Goal: Transaction & Acquisition: Purchase product/service

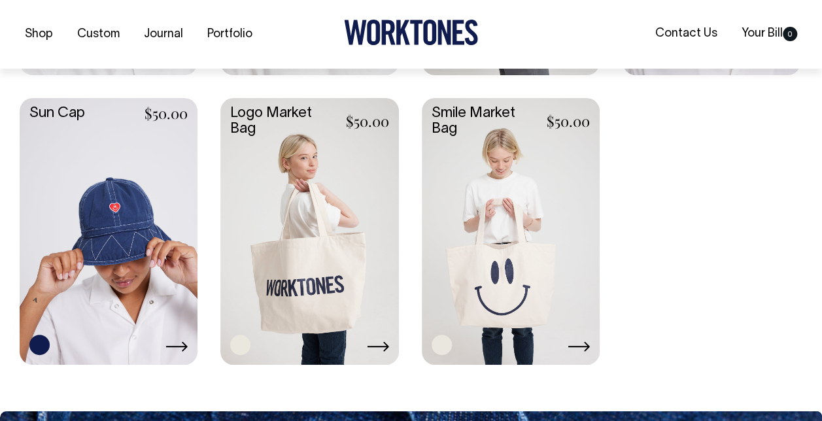
scroll to position [1223, 0]
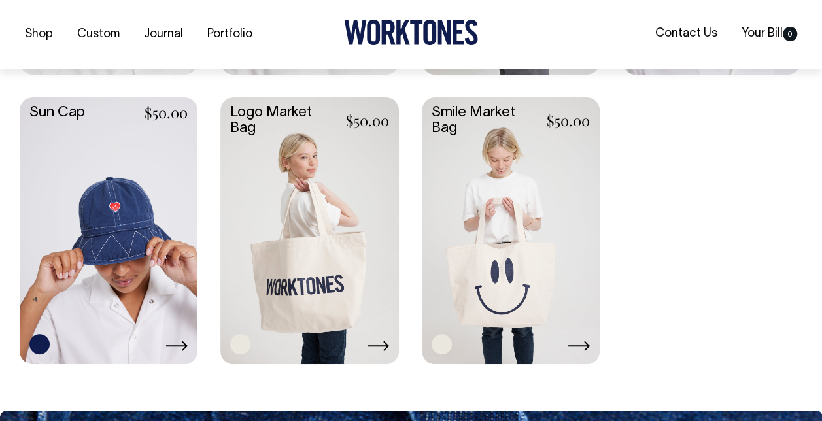
click at [529, 320] on link at bounding box center [511, 229] width 178 height 264
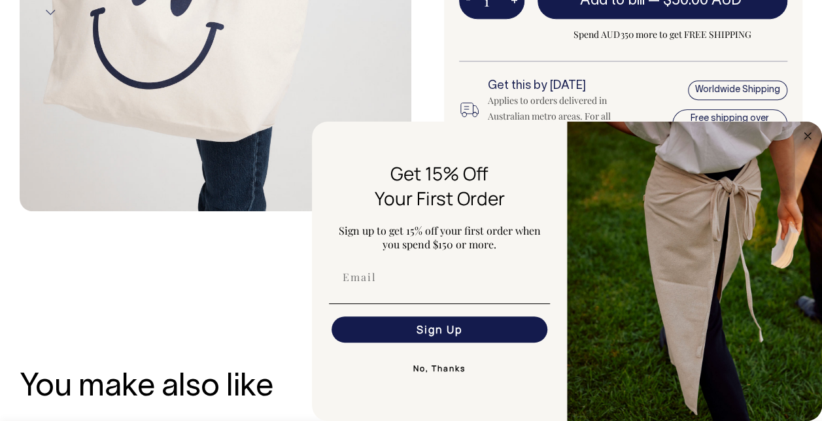
scroll to position [445, 0]
click at [436, 366] on button "No, Thanks" at bounding box center [439, 369] width 221 height 26
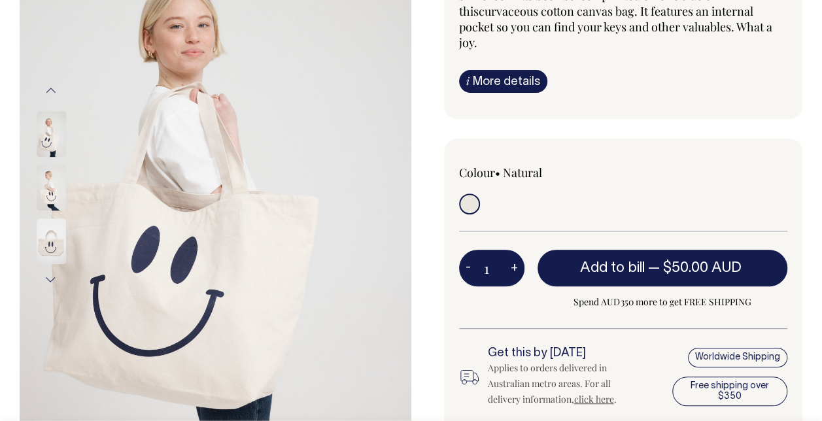
scroll to position [178, 0]
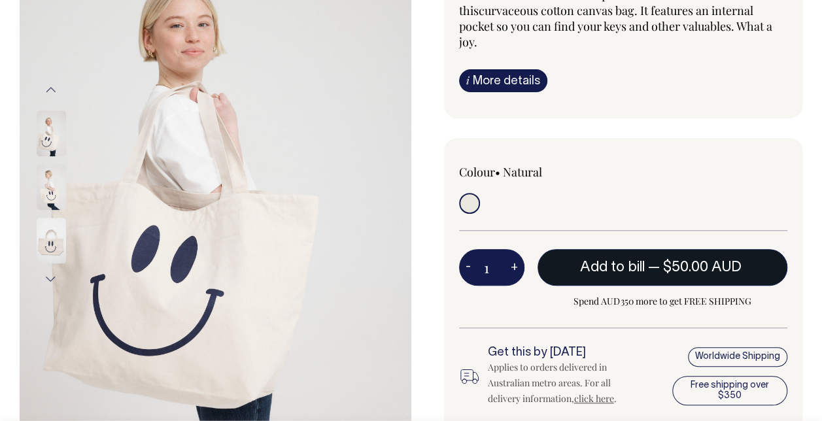
click at [634, 261] on span "Add to bill" at bounding box center [612, 267] width 64 height 13
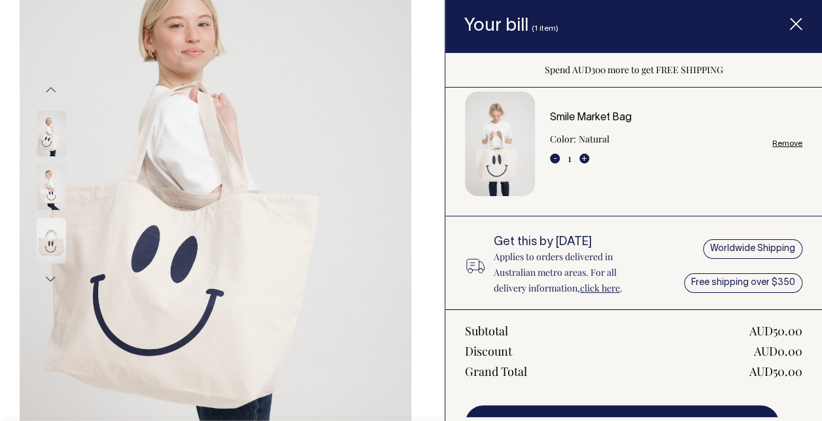
scroll to position [0, 0]
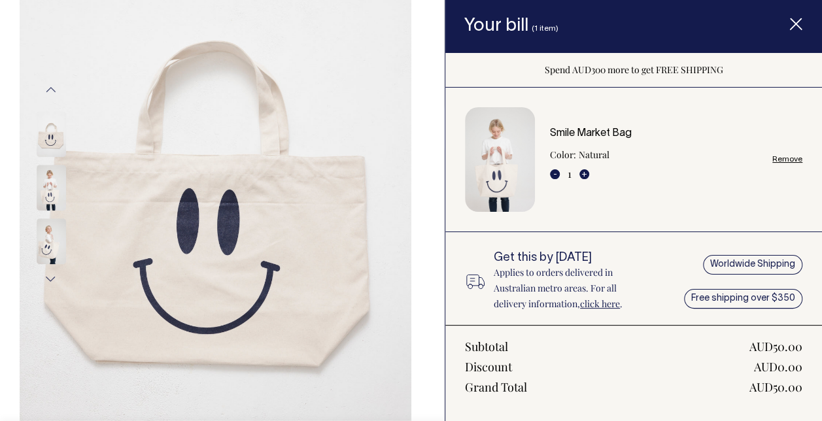
click at [806, 26] on span "Item added to your cart" at bounding box center [796, 27] width 52 height 56
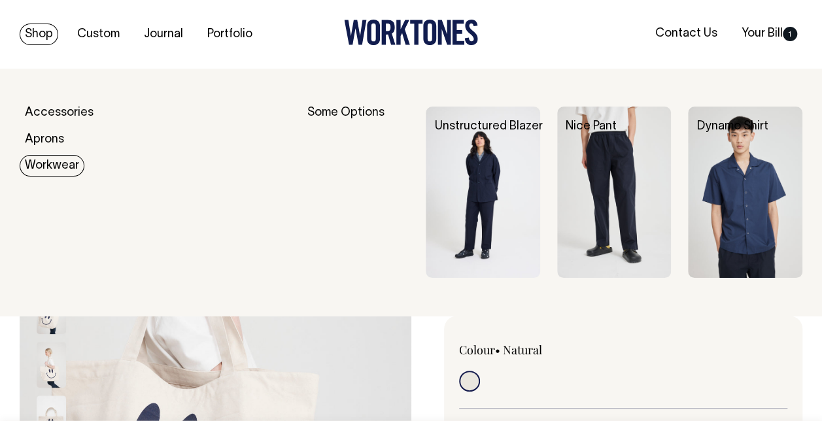
click at [71, 169] on link "Workwear" at bounding box center [52, 166] width 65 height 22
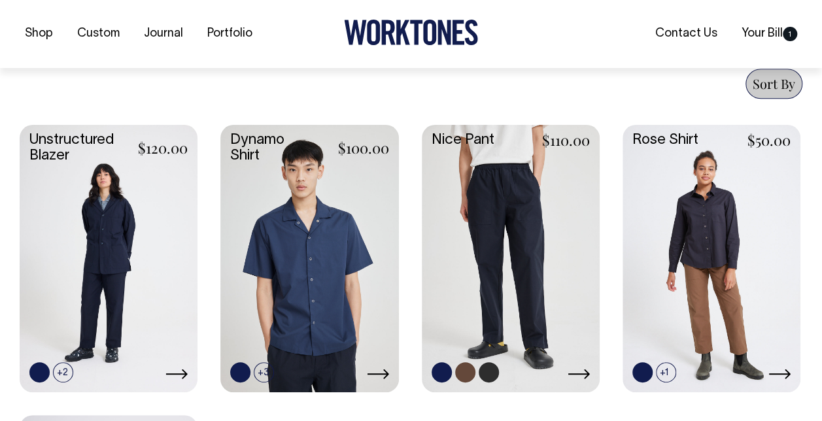
scroll to position [616, 0]
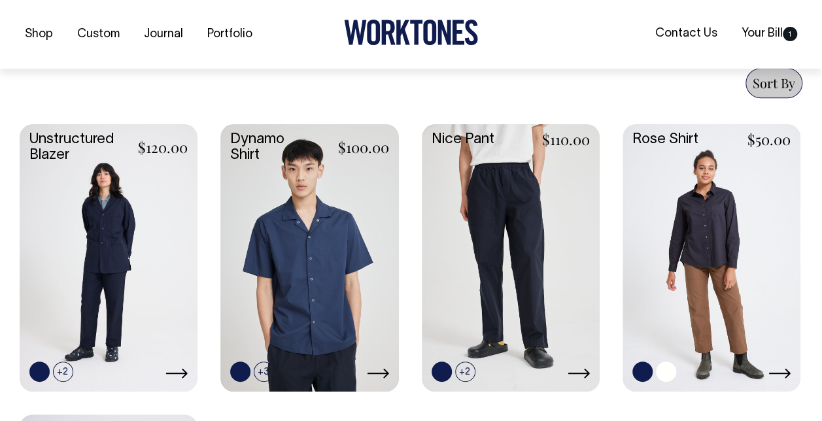
click at [666, 369] on link at bounding box center [666, 372] width 20 height 20
click at [503, 293] on link at bounding box center [511, 256] width 178 height 264
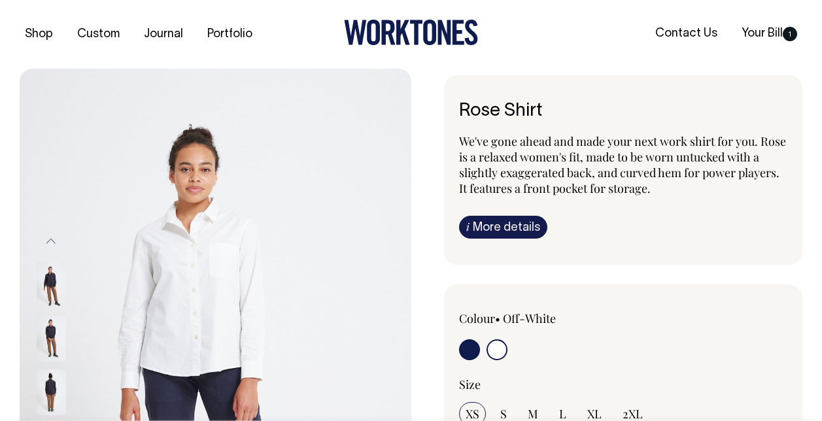
select select "Off-White"
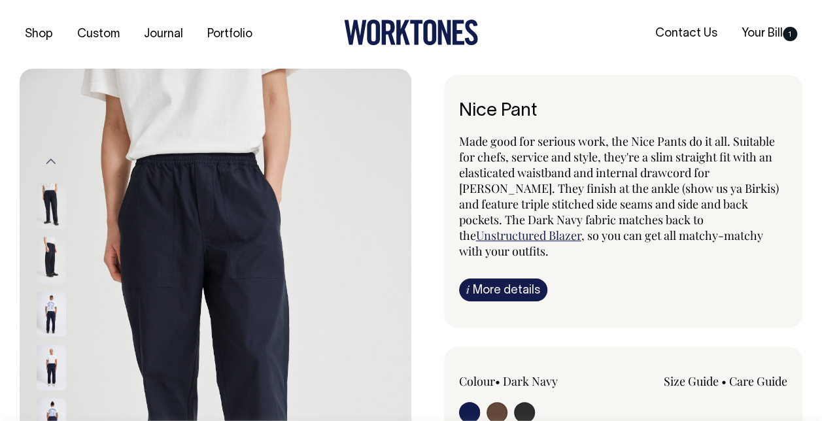
click at [492, 402] on input "radio" at bounding box center [497, 412] width 21 height 21
radio input "true"
radio input "false"
radio input "true"
select select "Chocolate"
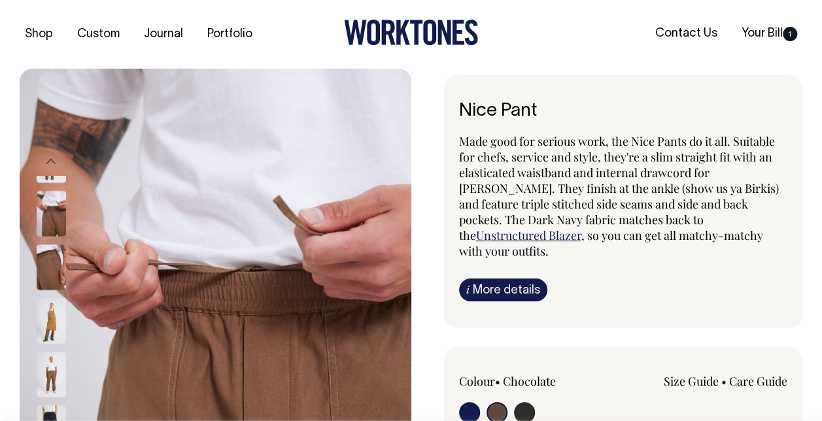
click at [763, 48] on div "Shop Custom Journal Portfolio Contact Us Your Bill 1" at bounding box center [411, 34] width 822 height 69
click at [759, 37] on link "Your Bill 1" at bounding box center [770, 34] width 66 height 22
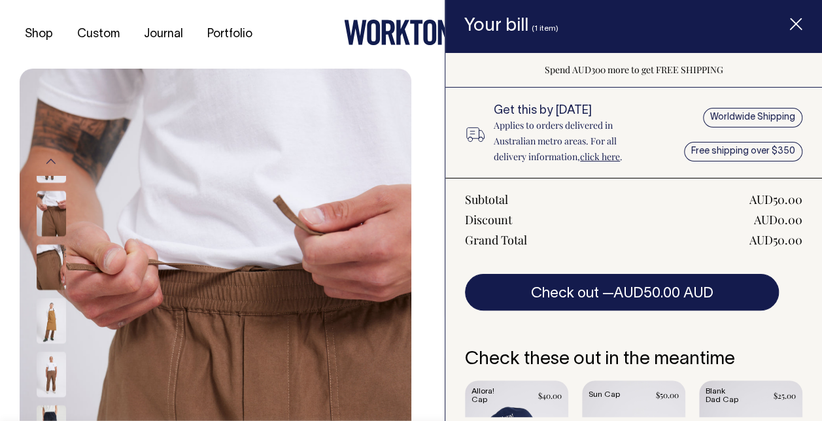
scroll to position [147, 0]
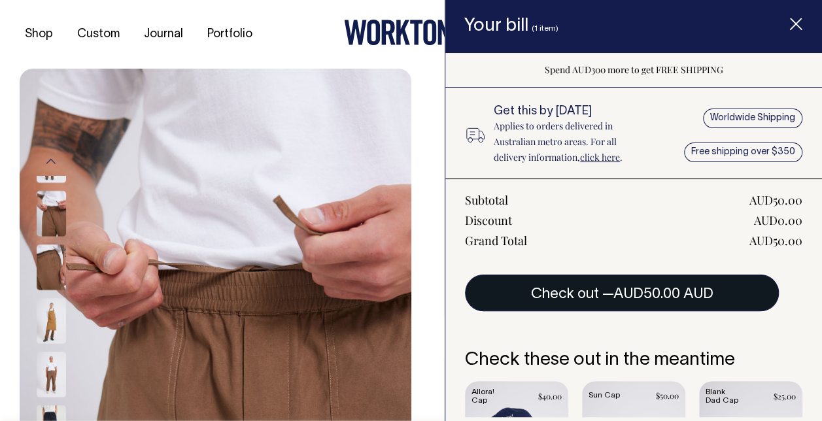
click at [666, 300] on button "Check out — AUD50.00 AUD" at bounding box center [622, 293] width 314 height 37
